Goal: Task Accomplishment & Management: Manage account settings

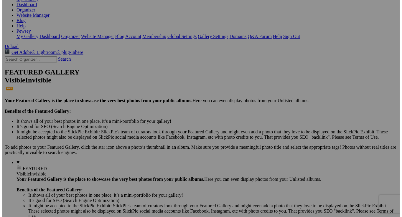
scroll to position [88, 0]
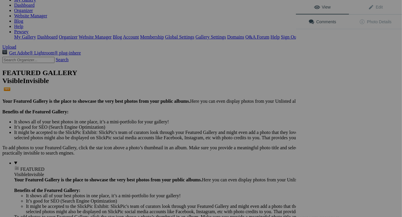
click at [326, 87] on div "View Edit Comments Photo Details" at bounding box center [349, 108] width 106 height 217
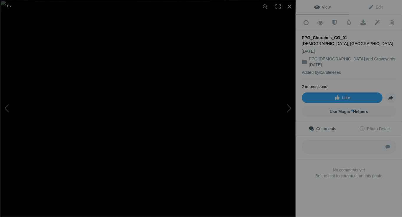
click at [200, 110] on img at bounding box center [148, 108] width 295 height 217
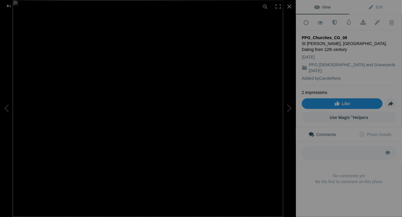
click at [350, 98] on link "Like" at bounding box center [342, 103] width 81 height 11
